Goal: Task Accomplishment & Management: Use online tool/utility

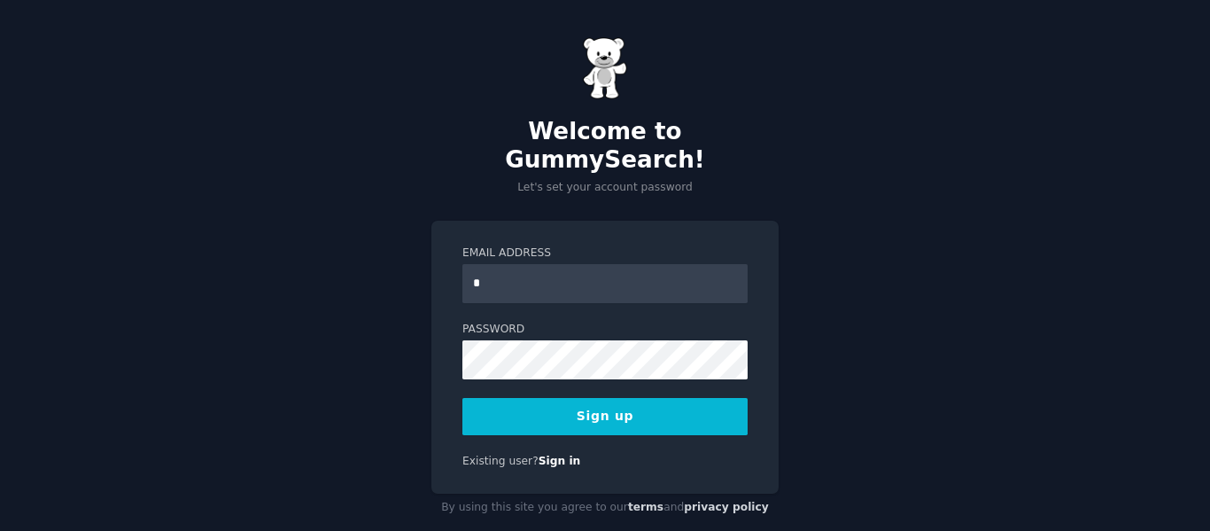
type input "**********"
click at [427, 385] on div "**********" at bounding box center [605, 279] width 1210 height 559
click at [512, 398] on button "Sign up" at bounding box center [604, 416] width 285 height 37
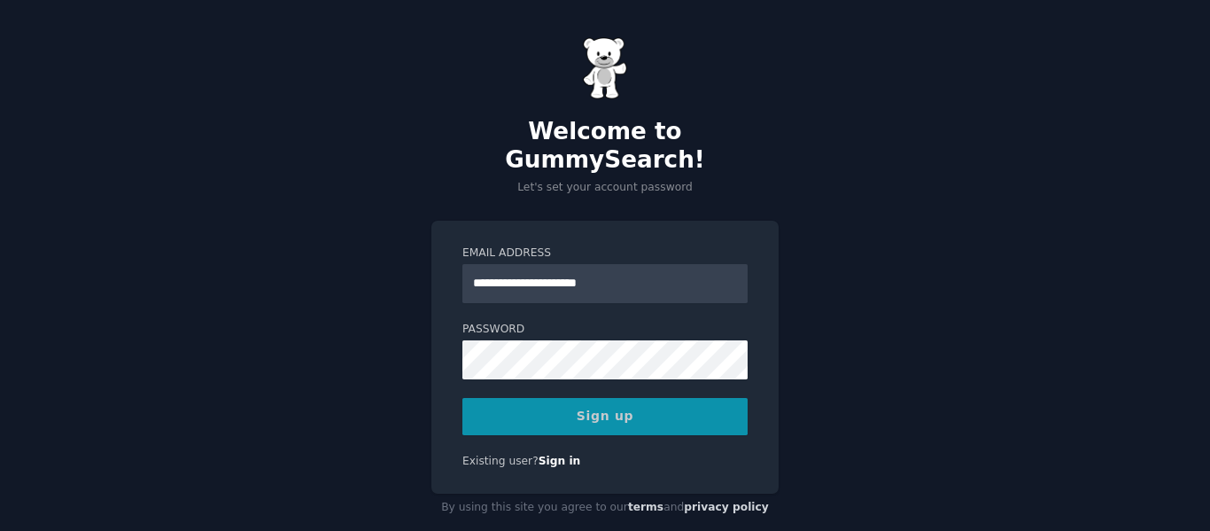
click at [617, 398] on div "Sign up" at bounding box center [604, 416] width 285 height 37
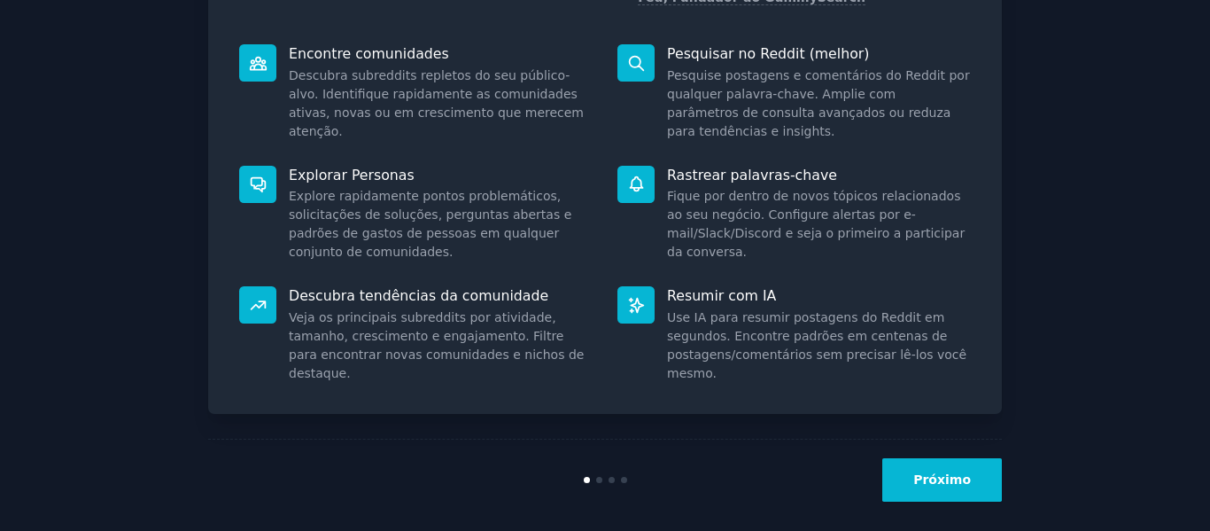
scroll to position [237, 0]
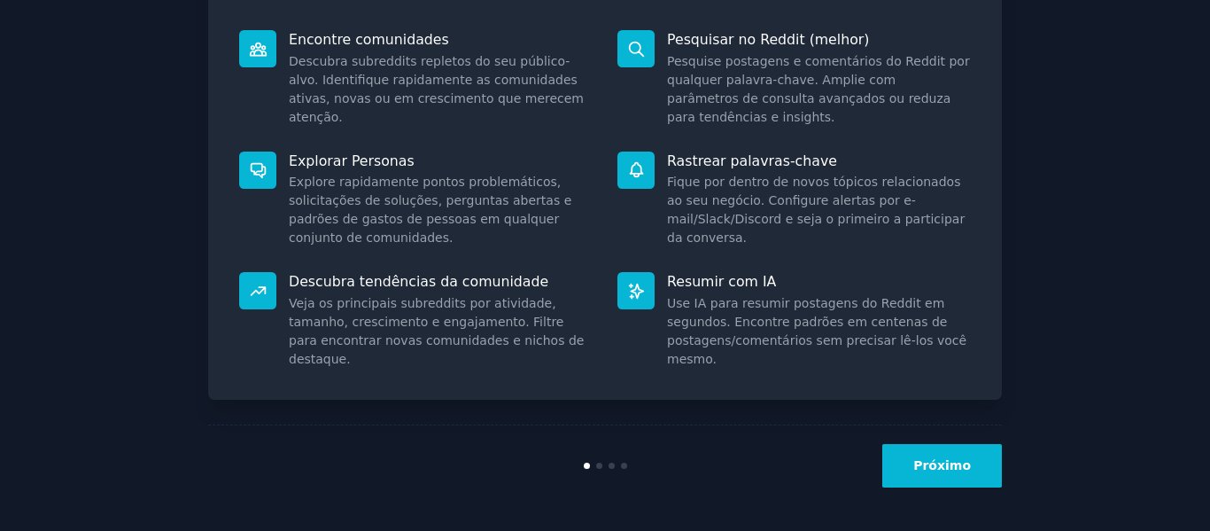
click at [970, 459] on button "Próximo" at bounding box center [942, 465] width 120 height 43
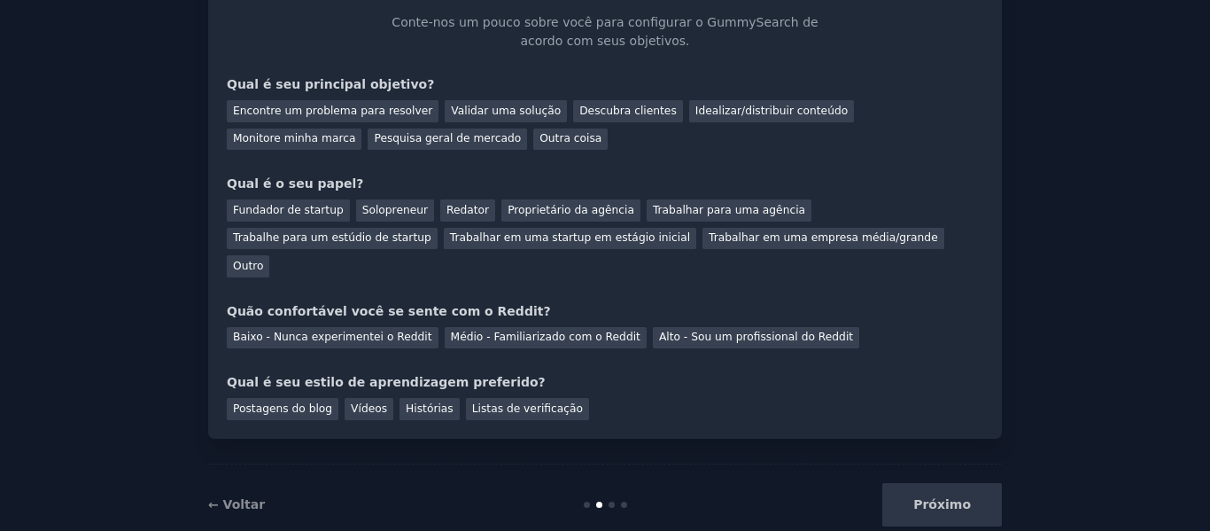
scroll to position [122, 0]
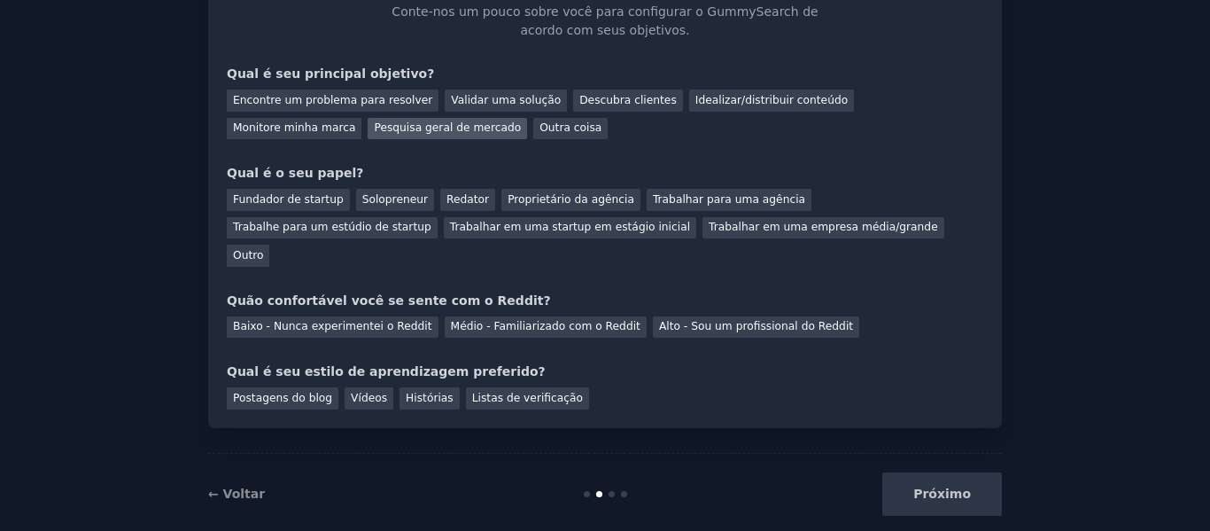
click at [374, 128] on font "Pesquisa geral de mercado" at bounding box center [447, 127] width 147 height 12
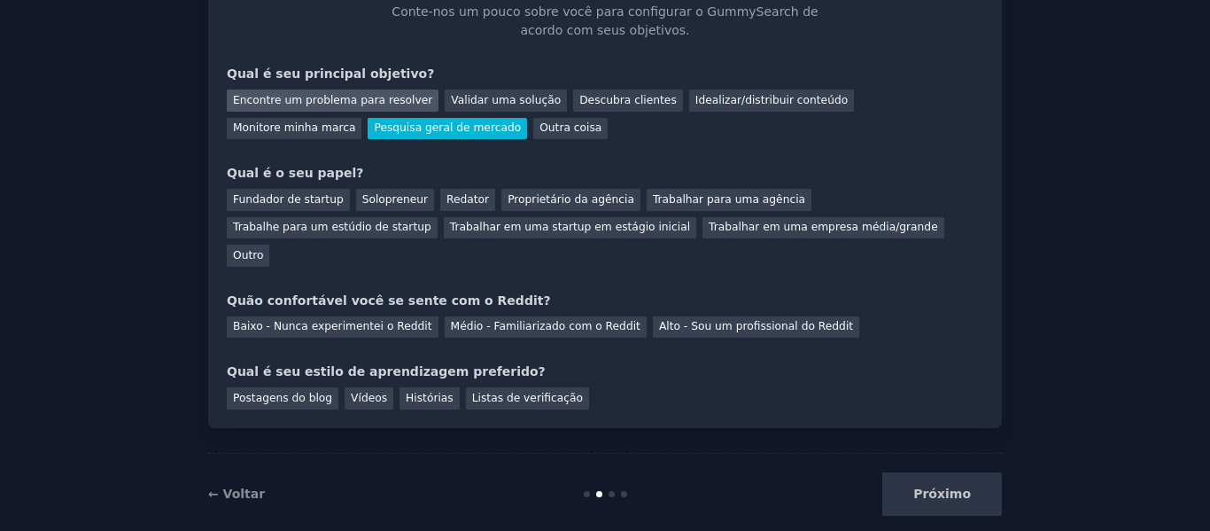
click at [369, 99] on font "Encontre um problema para resolver" at bounding box center [332, 100] width 199 height 12
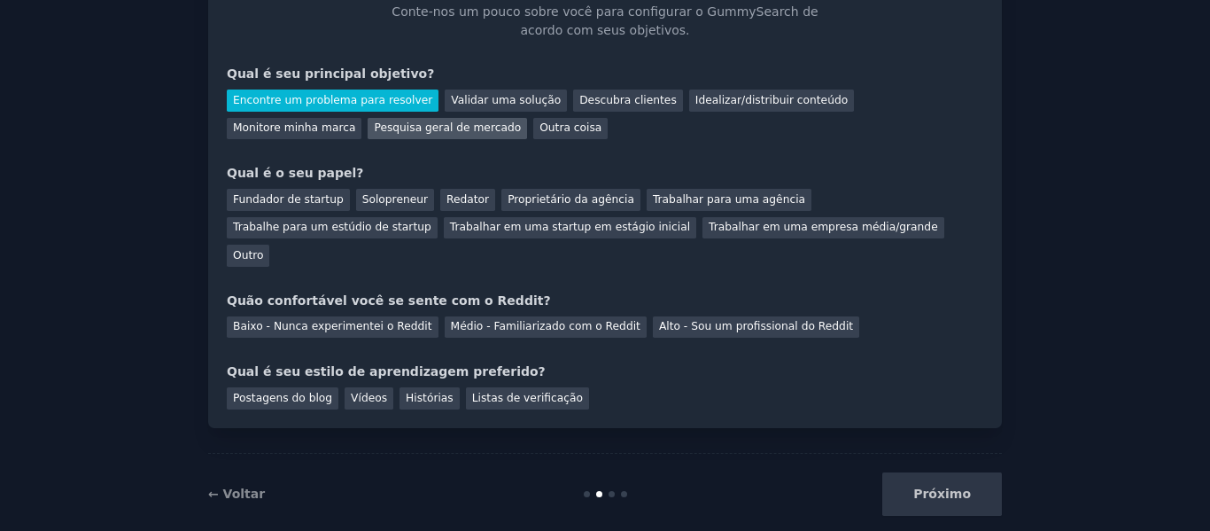
click at [374, 128] on font "Pesquisa geral de mercado" at bounding box center [447, 127] width 147 height 12
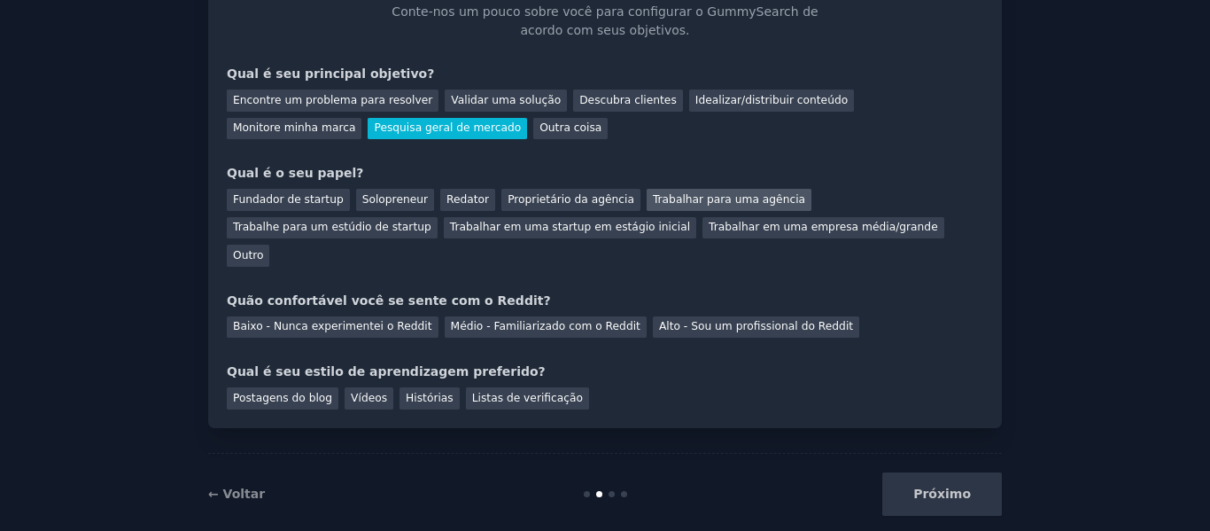
click at [724, 201] on font "Trabalhar para uma agência" at bounding box center [729, 199] width 152 height 12
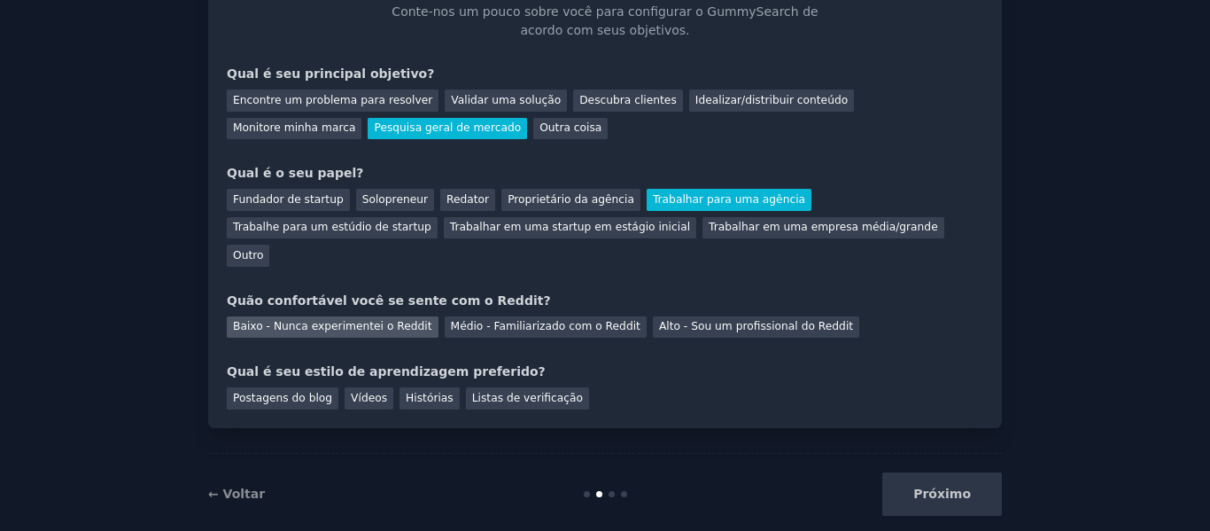
click at [372, 320] on font "Baixo - Nunca experimentei o Reddit" at bounding box center [332, 326] width 199 height 12
click at [351, 392] on font "Vídeos" at bounding box center [369, 398] width 36 height 12
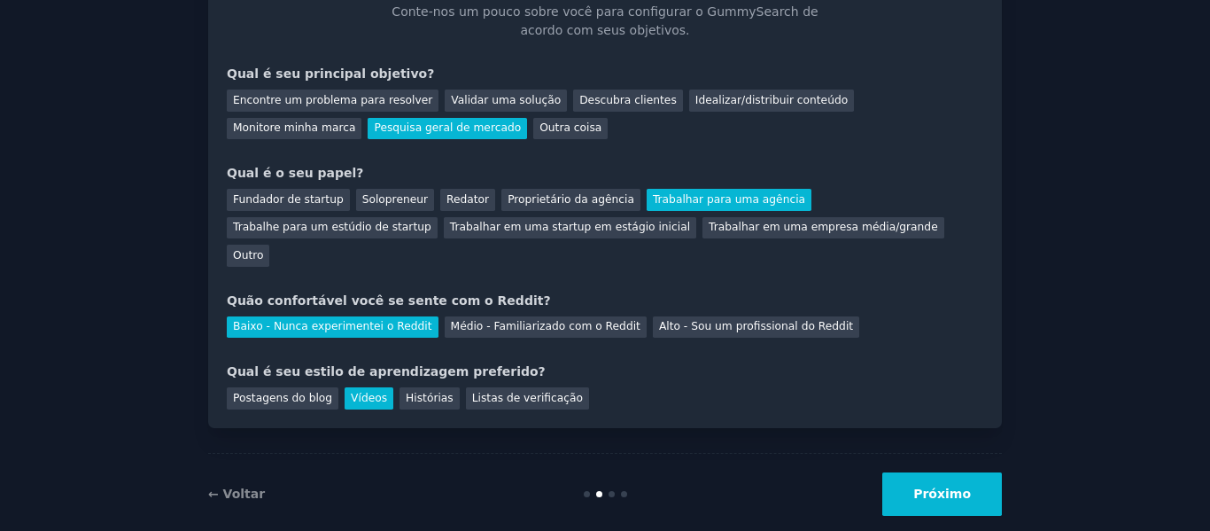
click at [952, 486] on font "Próximo" at bounding box center [942, 493] width 58 height 14
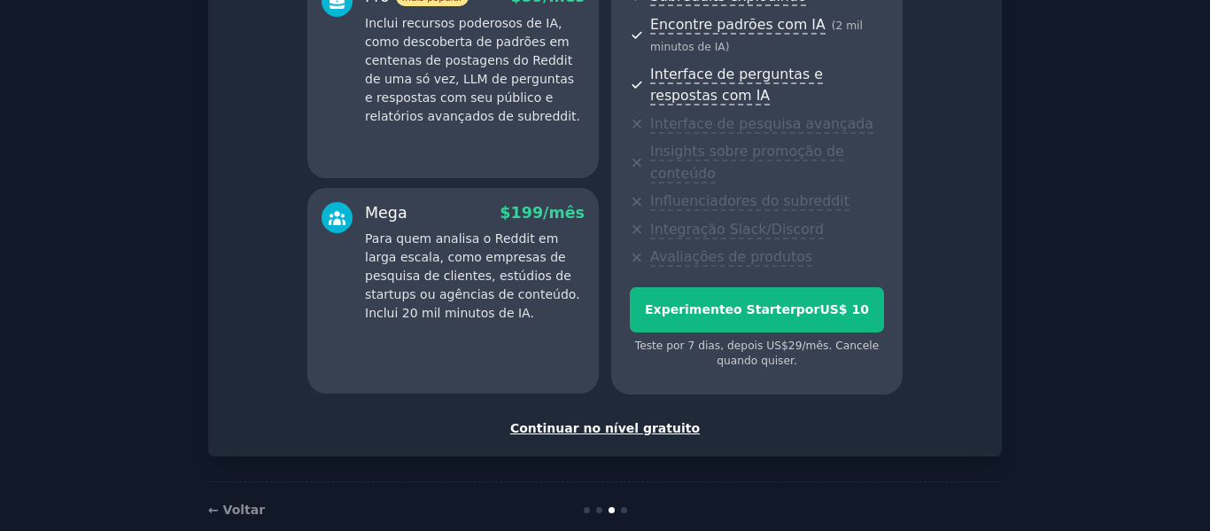
scroll to position [412, 0]
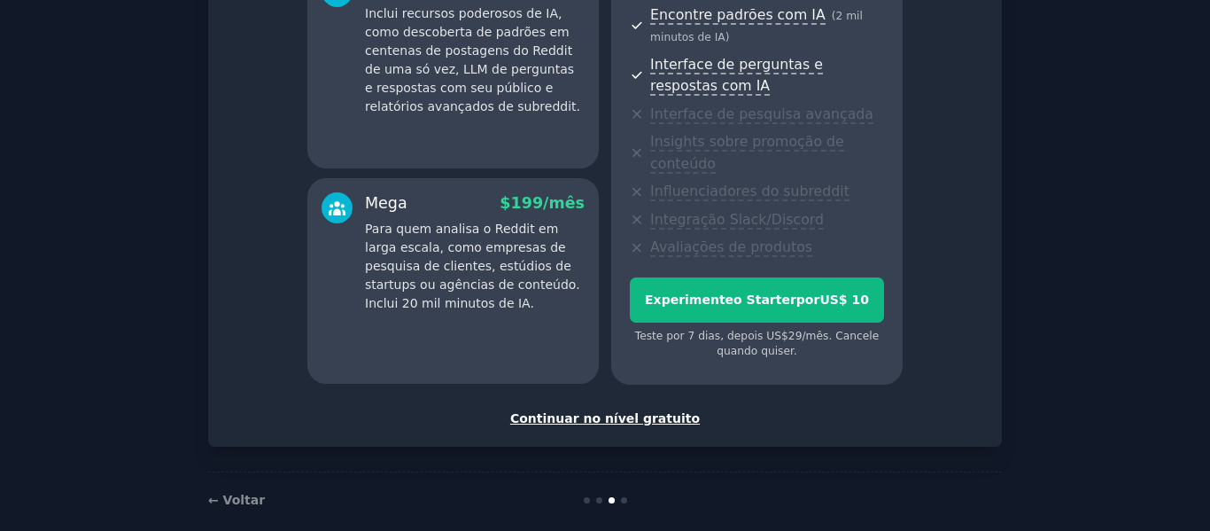
click at [663, 411] on font "Continuar no nível gratuito" at bounding box center [605, 418] width 190 height 14
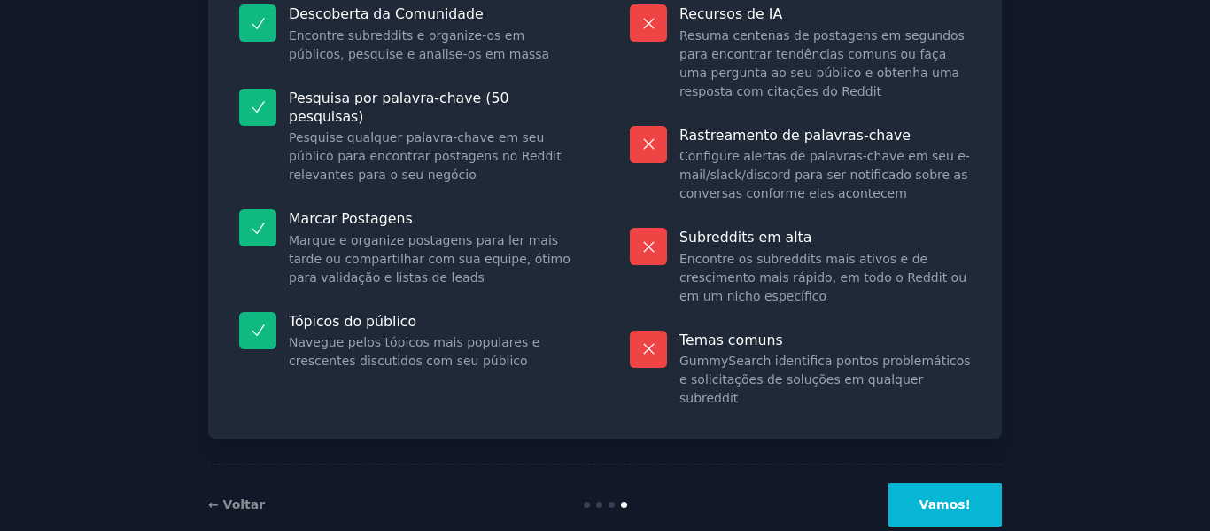
scroll to position [234, 0]
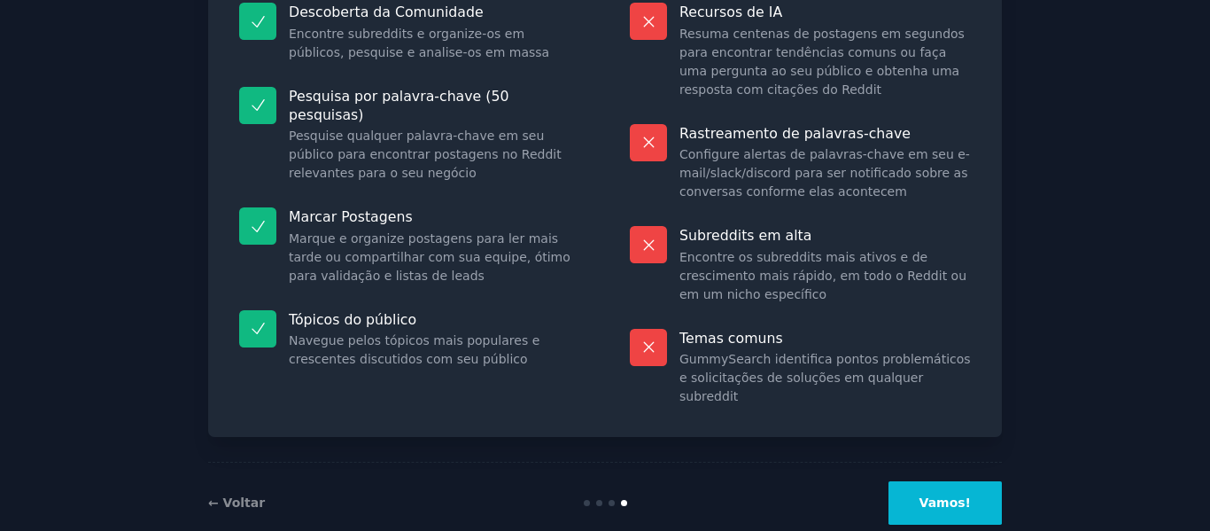
click at [958, 495] on font "Vamos!" at bounding box center [944, 502] width 51 height 14
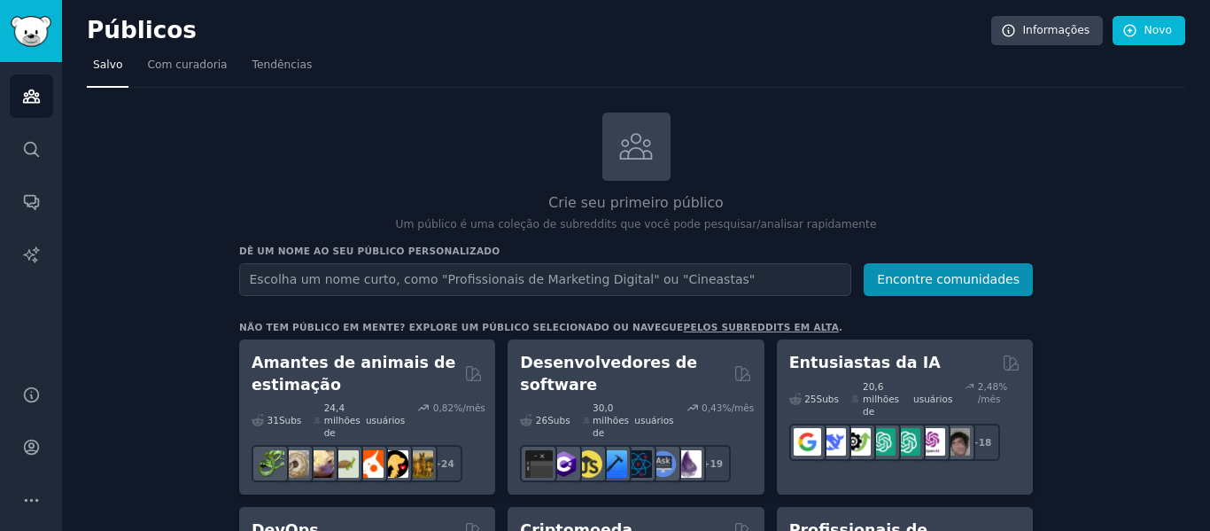
click at [346, 275] on input "text" at bounding box center [545, 279] width 612 height 33
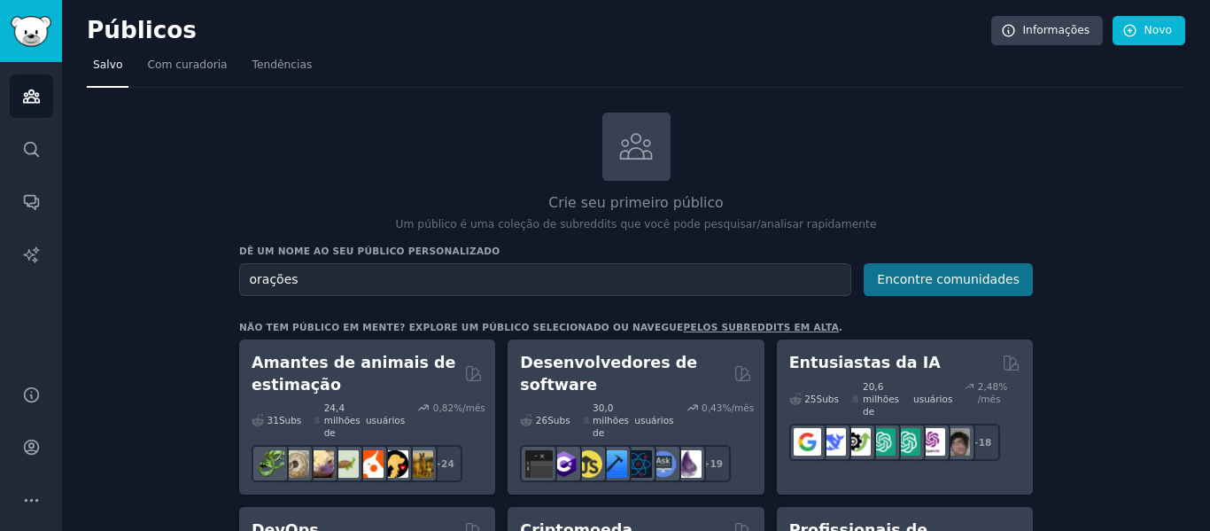
type input "orações"
click at [984, 275] on font "Encontre comunidades" at bounding box center [948, 279] width 143 height 14
